Goal: Information Seeking & Learning: Check status

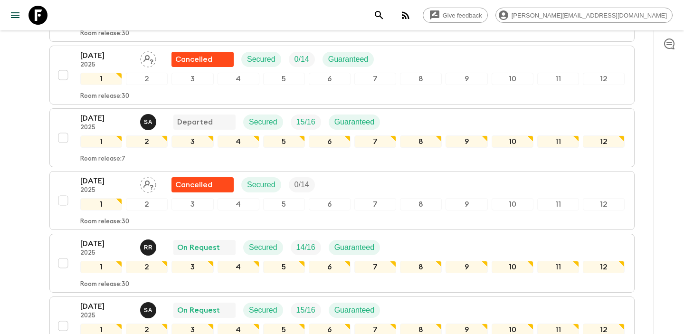
scroll to position [549, 0]
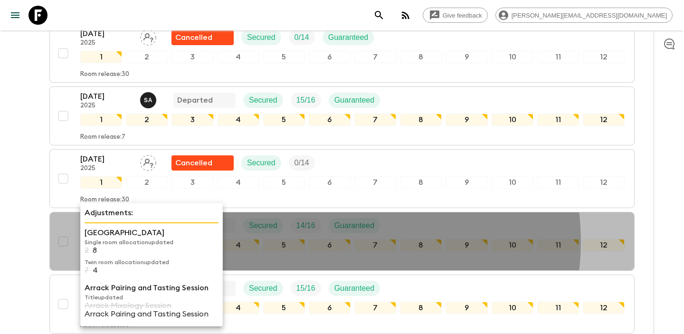
click at [120, 212] on p "Adjustments:" at bounding box center [152, 212] width 134 height 11
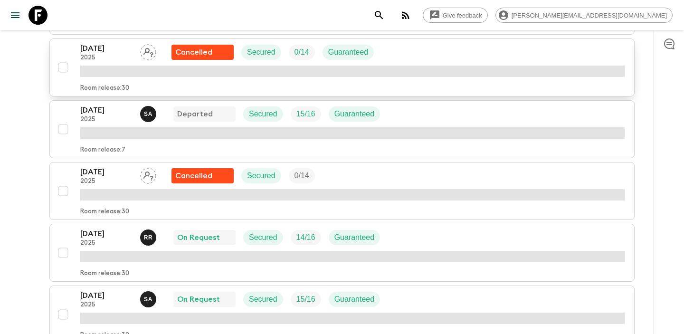
scroll to position [576, 0]
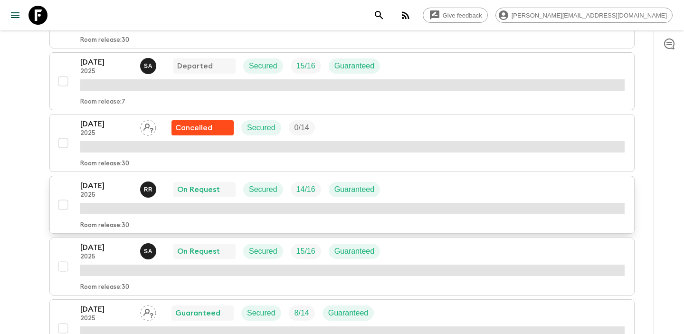
click at [112, 187] on p "[DATE]" at bounding box center [106, 185] width 52 height 11
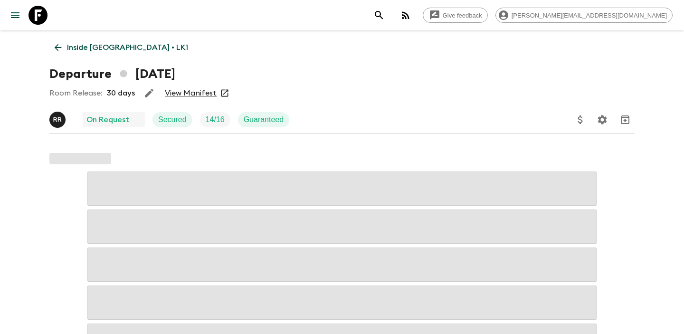
click at [182, 103] on div "Inside [GEOGRAPHIC_DATA] • LK1 Departure [DATE] Room Release: 30 days View Mani…" at bounding box center [342, 288] width 608 height 517
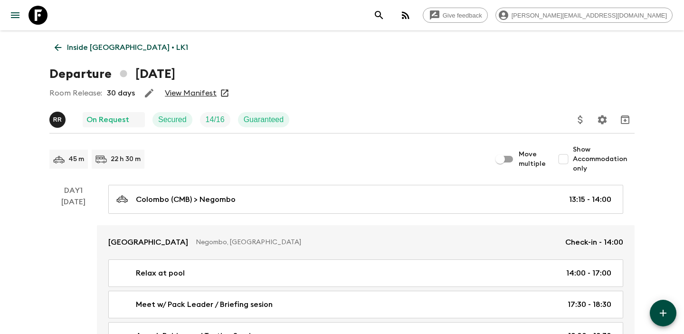
click at [182, 100] on div "Room Release: 30 days View Manifest" at bounding box center [341, 93] width 585 height 19
click at [182, 94] on link "View Manifest" at bounding box center [191, 92] width 52 height 9
click at [66, 48] on link "Inside [GEOGRAPHIC_DATA] • LK1" at bounding box center [121, 47] width 144 height 19
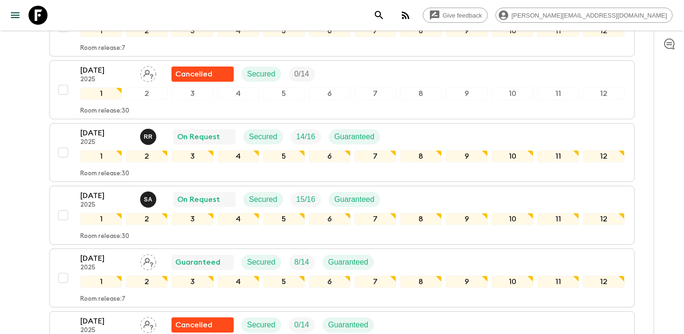
scroll to position [660, 0]
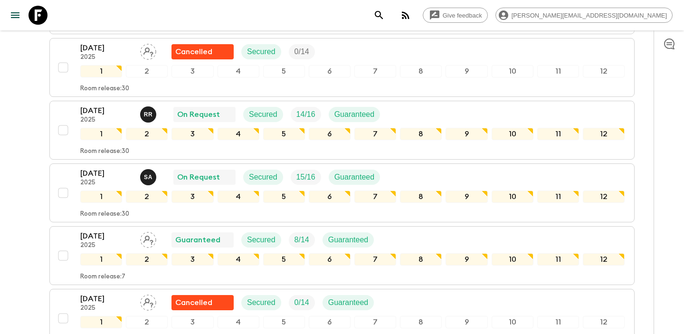
click at [108, 174] on p "[DATE]" at bounding box center [106, 173] width 52 height 11
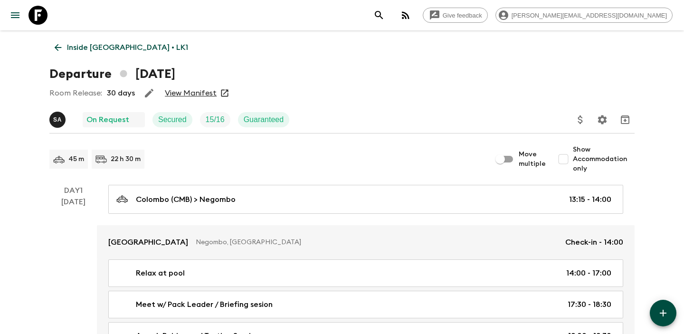
click at [194, 92] on link "View Manifest" at bounding box center [191, 92] width 52 height 9
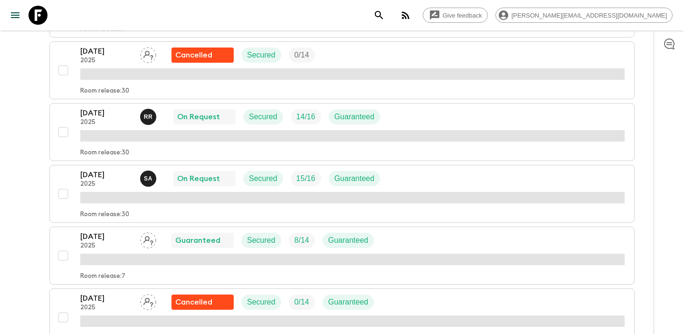
scroll to position [649, 0]
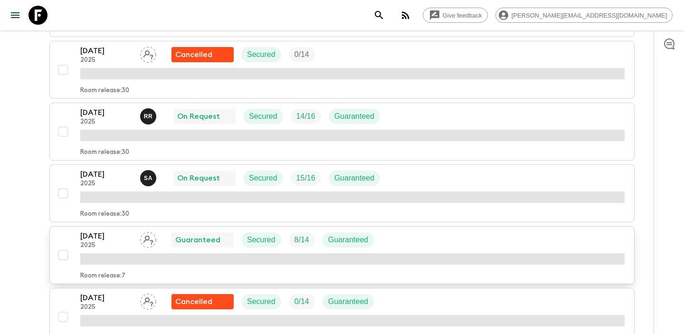
click at [107, 240] on p "[DATE]" at bounding box center [106, 235] width 52 height 11
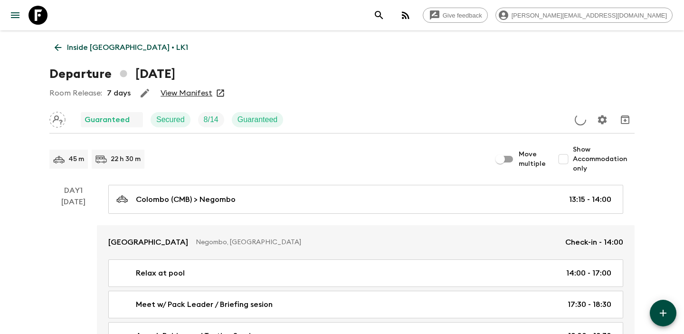
click at [195, 94] on link "View Manifest" at bounding box center [186, 92] width 52 height 9
